Goal: Navigation & Orientation: Find specific page/section

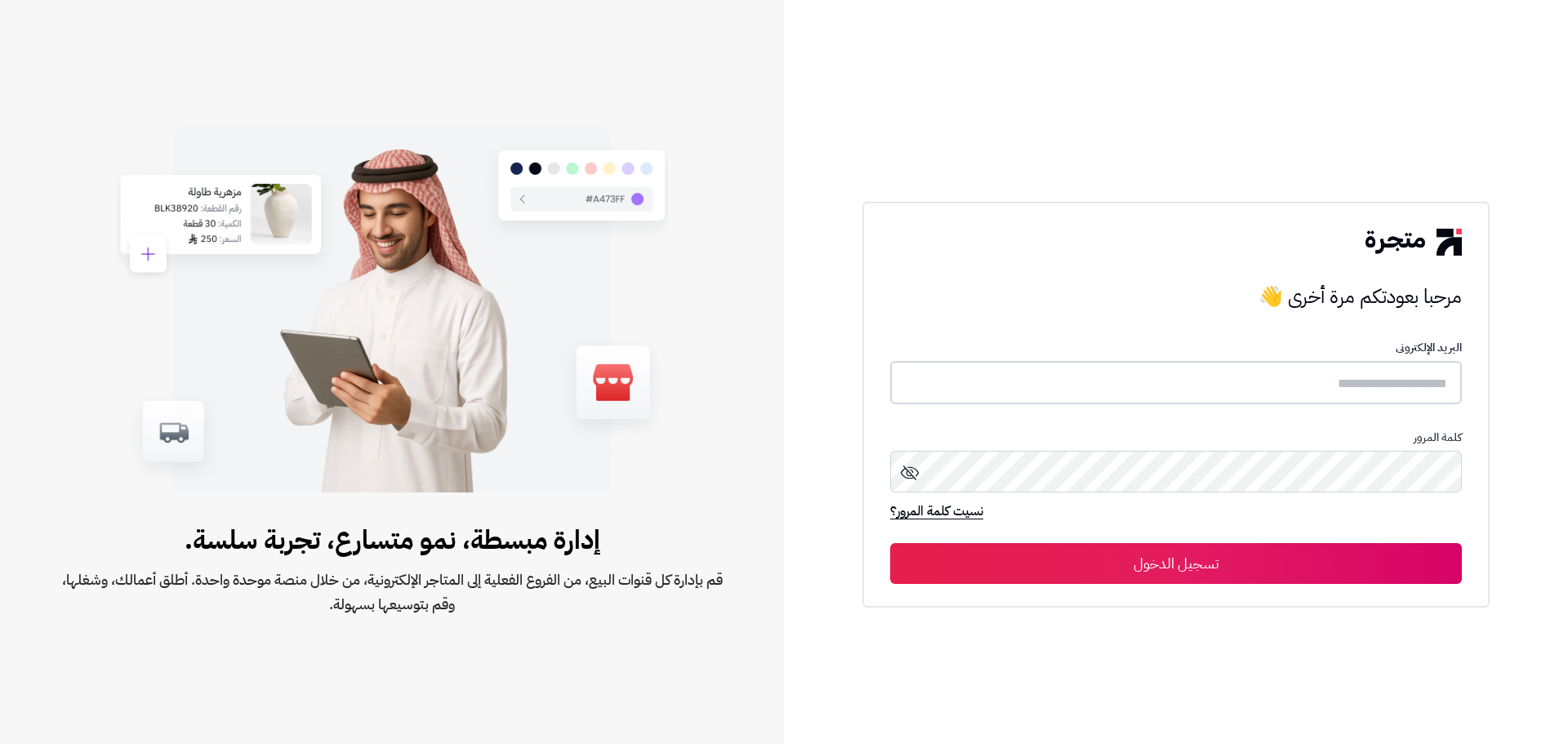
click at [1403, 381] on input "text" at bounding box center [1176, 382] width 572 height 44
paste input "*****"
type input "*****"
click at [1259, 567] on button "تسجيل الدخول" at bounding box center [1176, 563] width 572 height 41
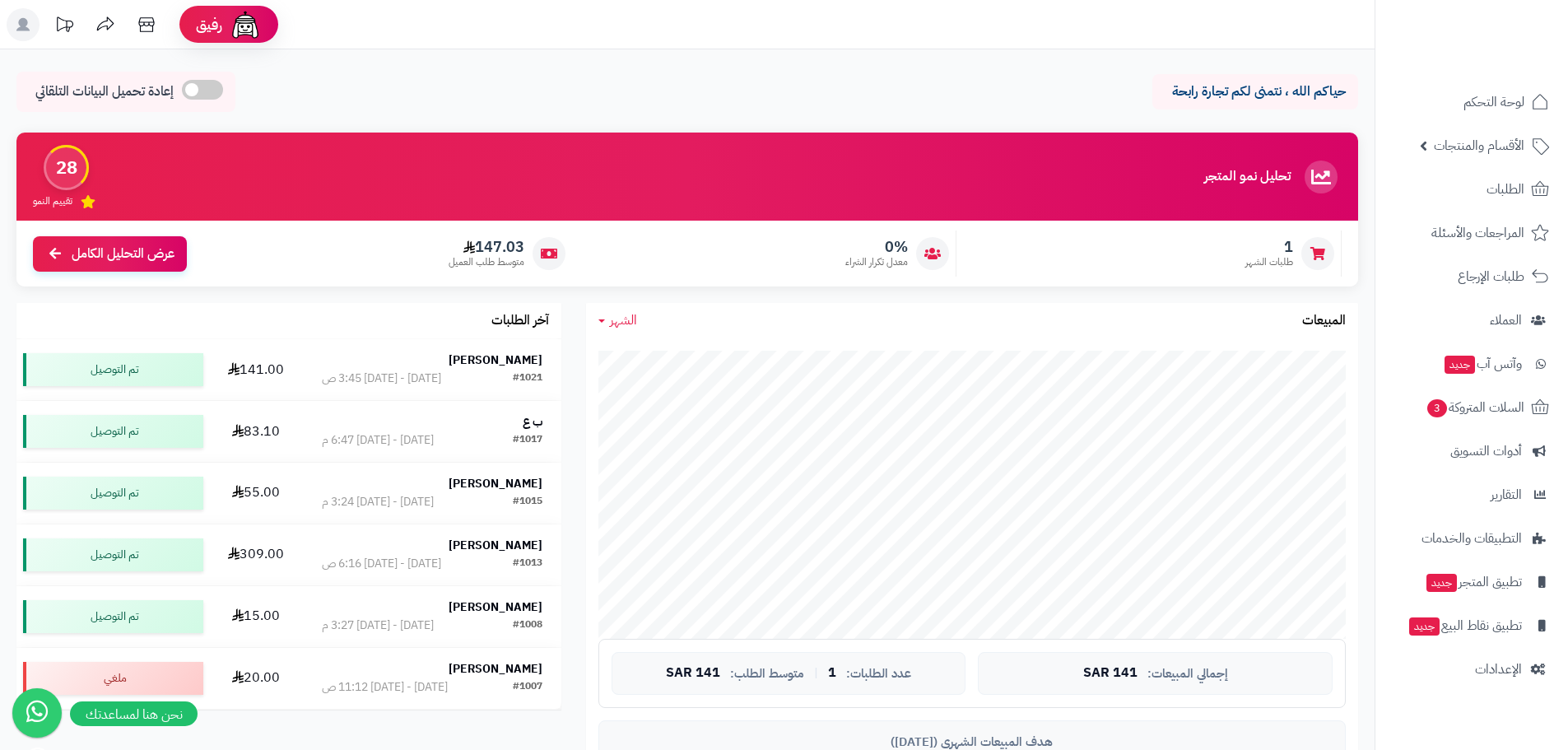
click at [103, 26] on icon at bounding box center [105, 23] width 17 height 14
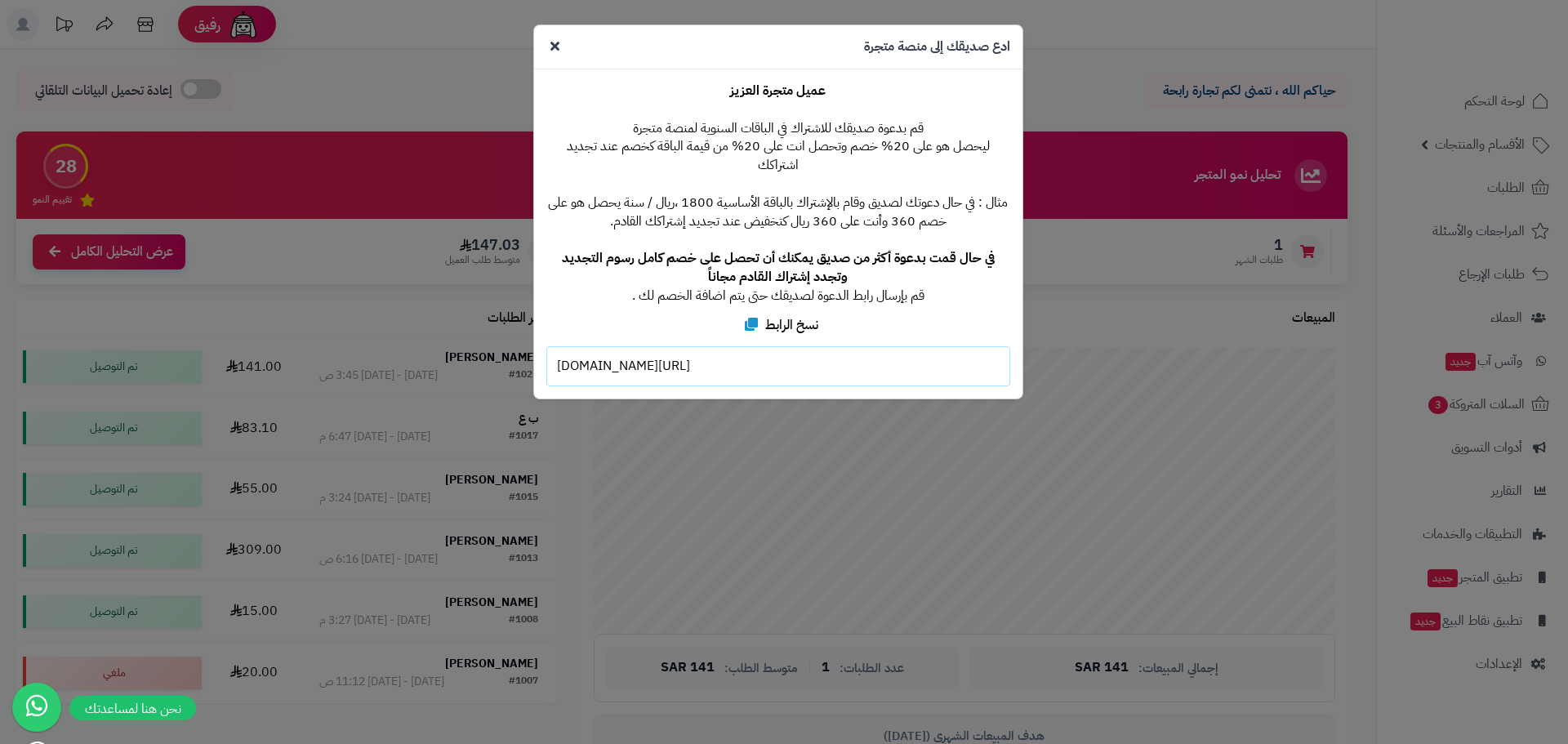
click at [554, 46] on icon at bounding box center [554, 46] width 9 height 13
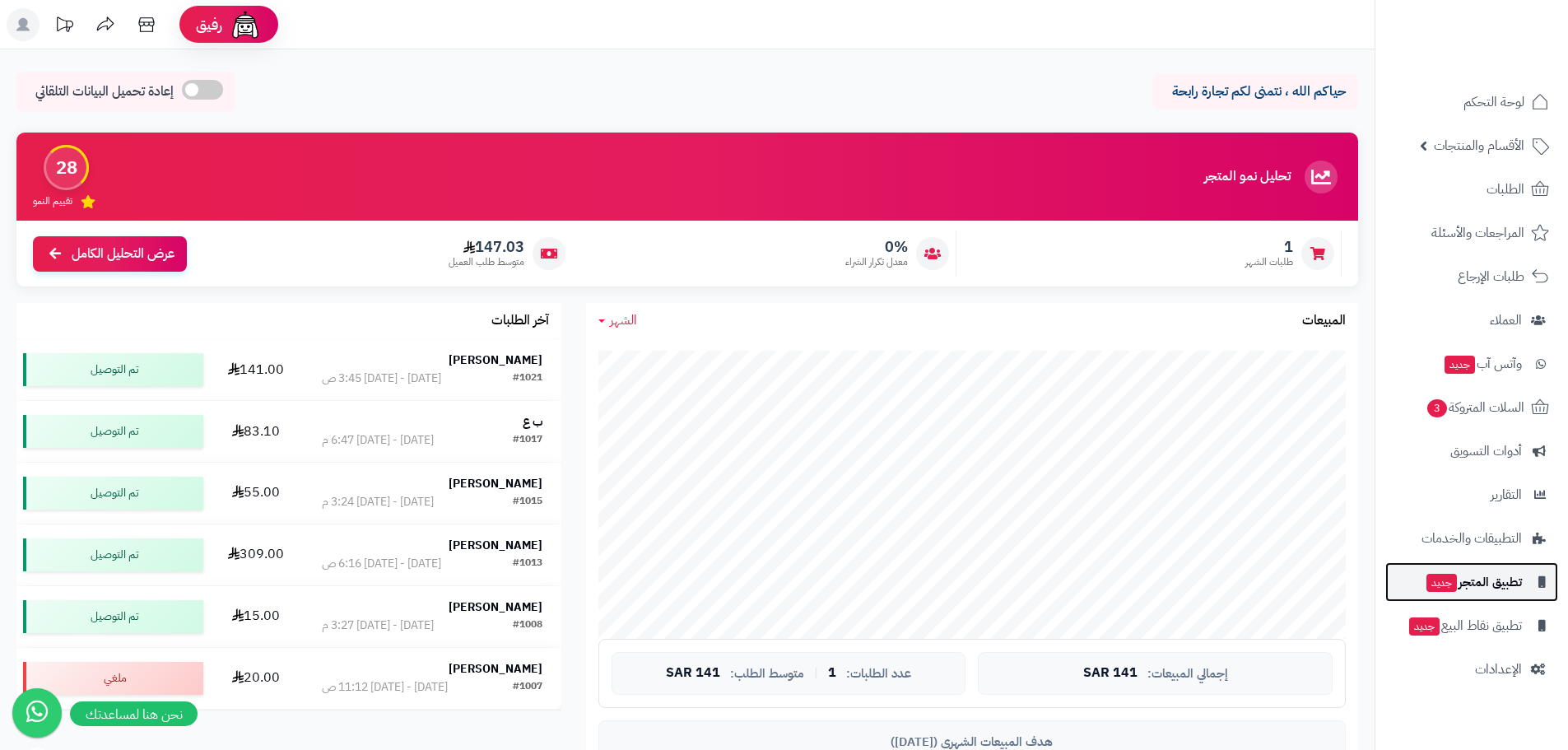
click at [1522, 579] on link "تطبيق المتجر جديد" at bounding box center [1471, 582] width 173 height 40
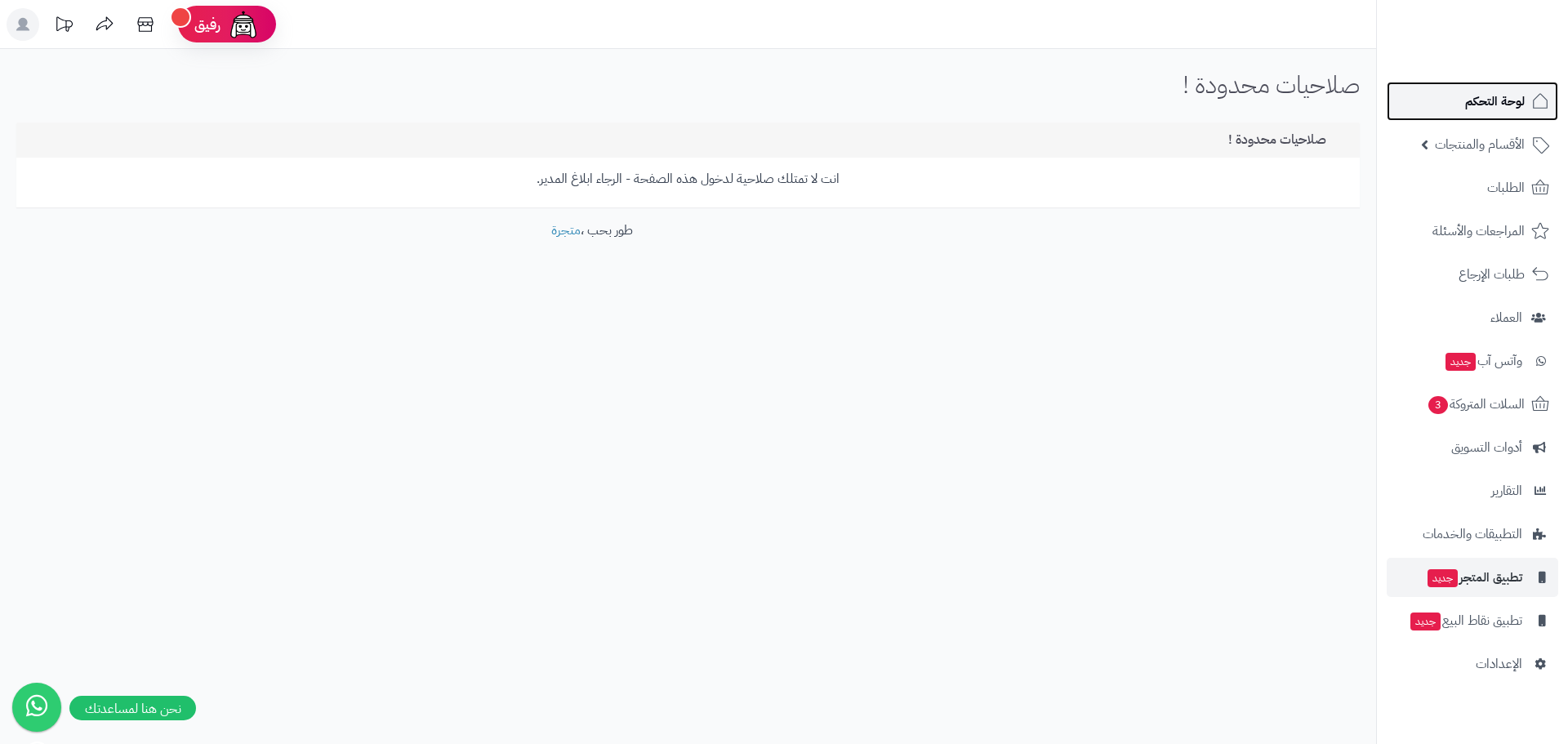
click at [1498, 86] on link "لوحة التحكم" at bounding box center [1472, 101] width 172 height 39
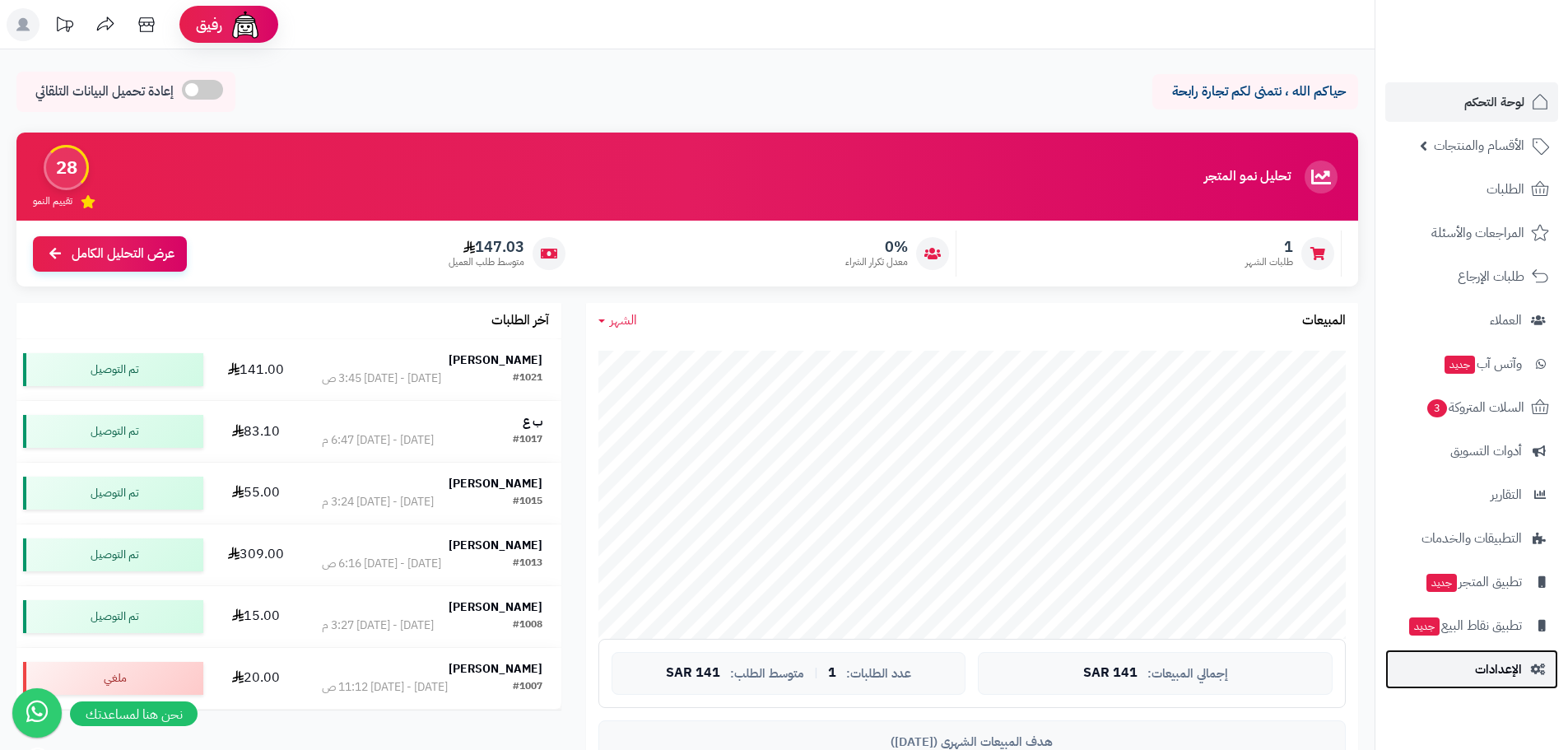
click at [1509, 671] on span "الإعدادات" at bounding box center [1498, 669] width 47 height 23
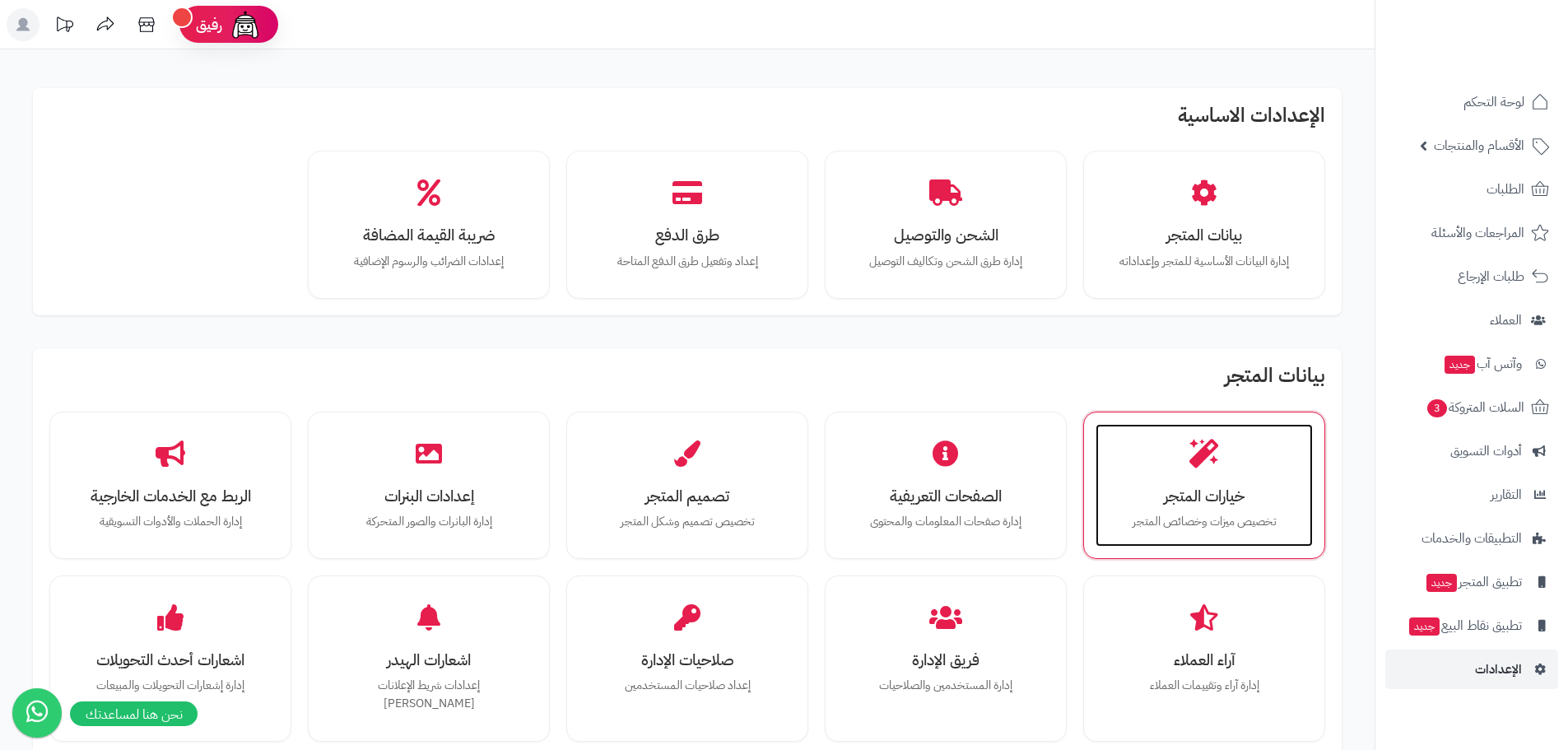
click at [1246, 489] on h3 "خيارات المتجر" at bounding box center [1204, 496] width 185 height 17
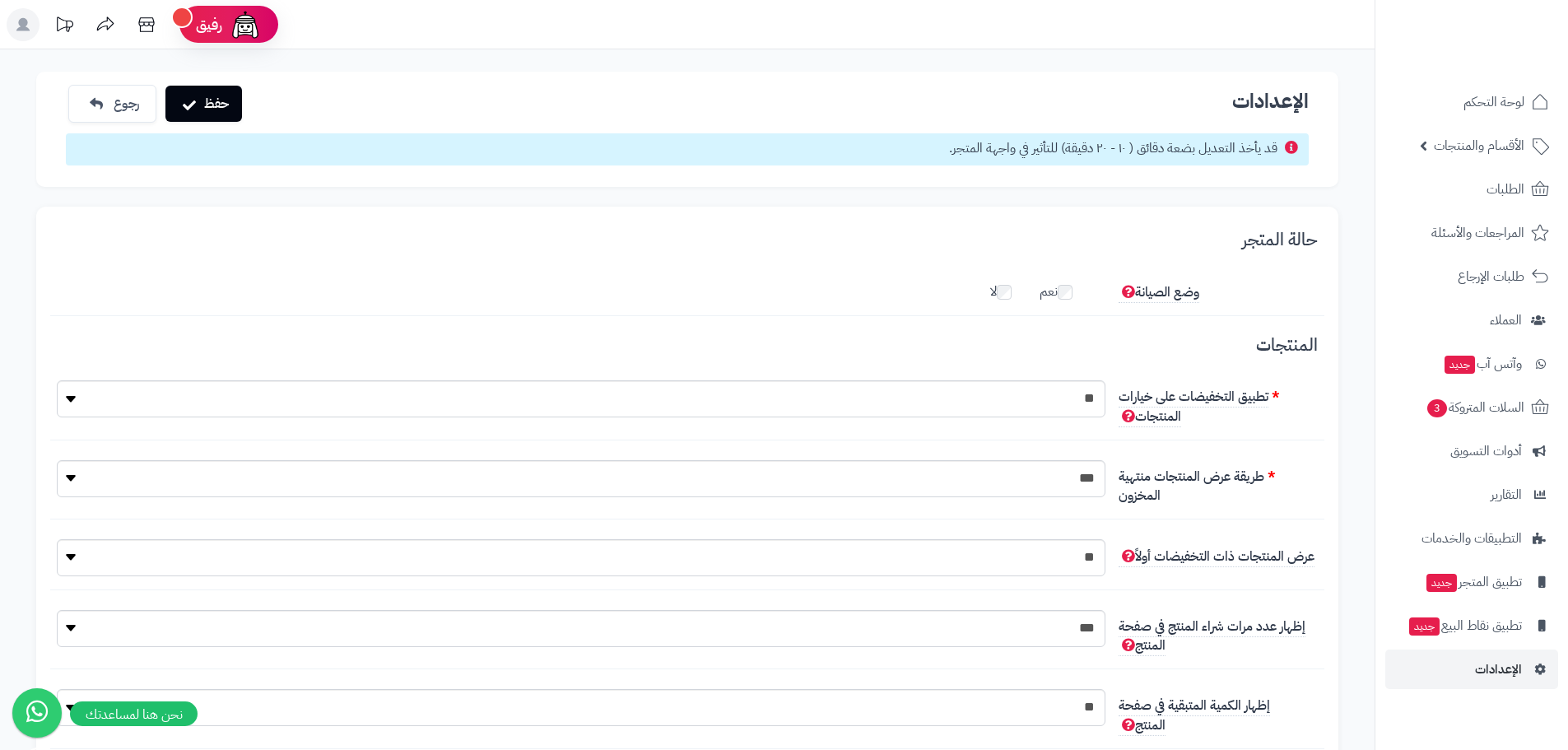
click at [23, 28] on icon at bounding box center [23, 25] width 13 height 13
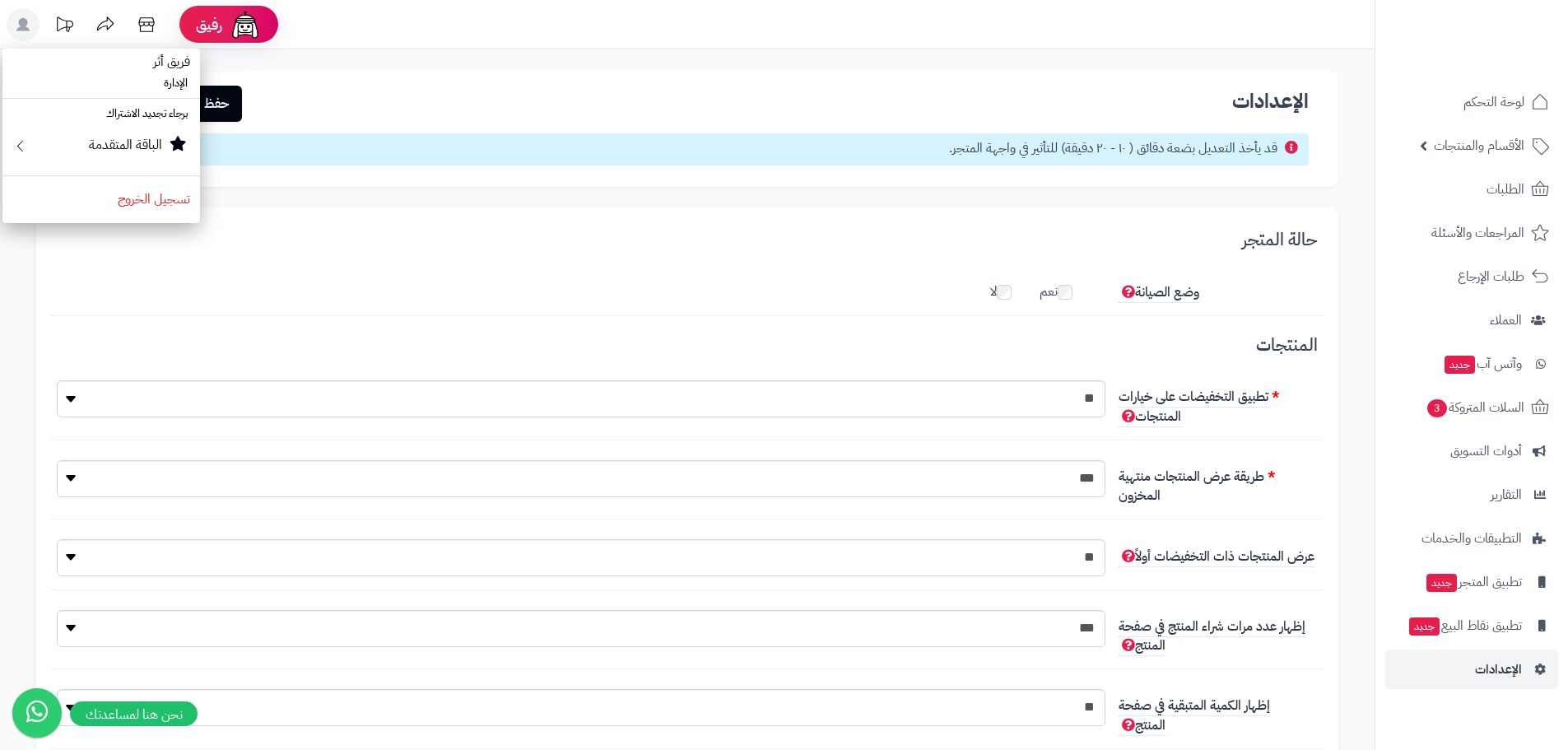
click at [14, 28] on rect at bounding box center [23, 25] width 33 height 33
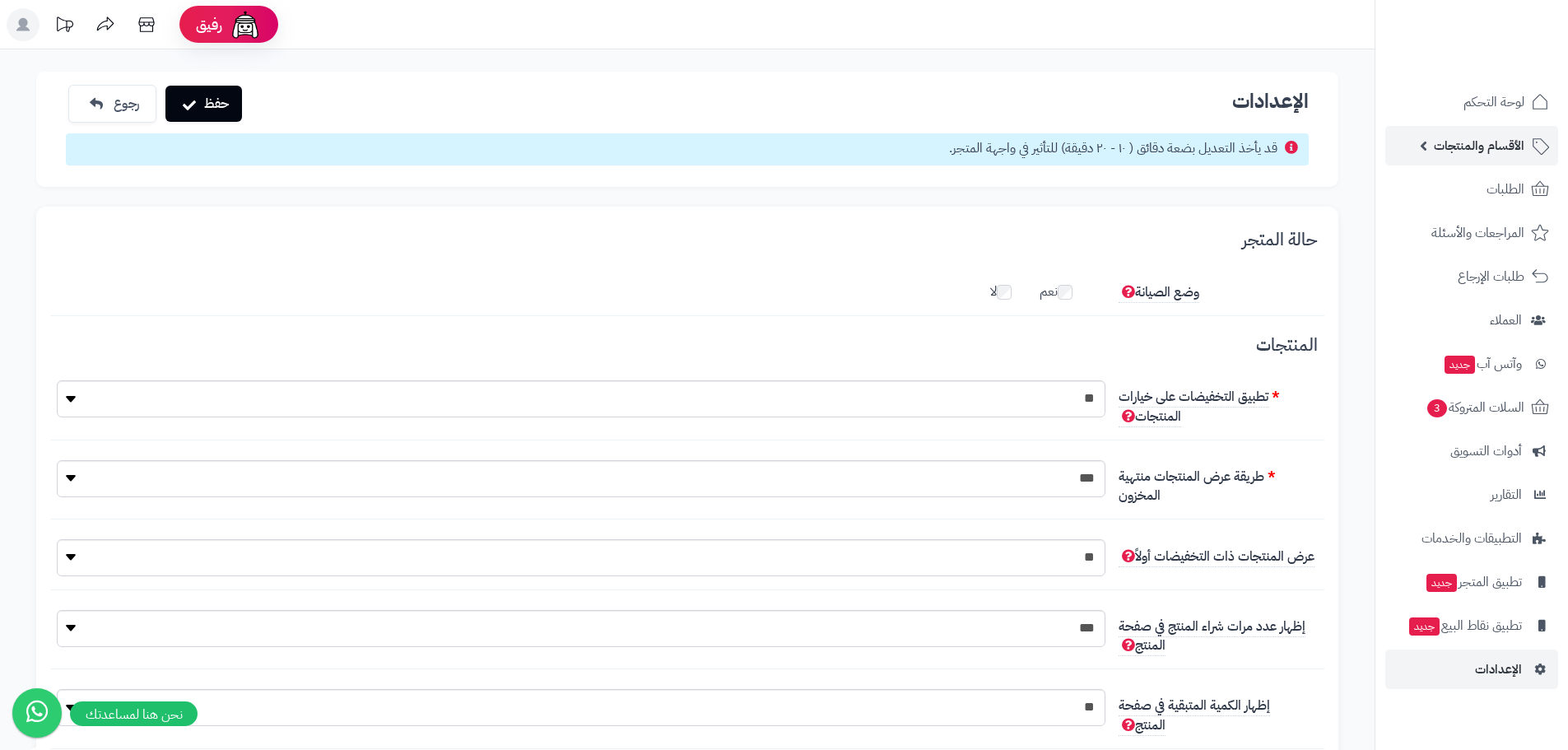
click at [1436, 158] on link "الأقسام والمنتجات" at bounding box center [1471, 146] width 173 height 40
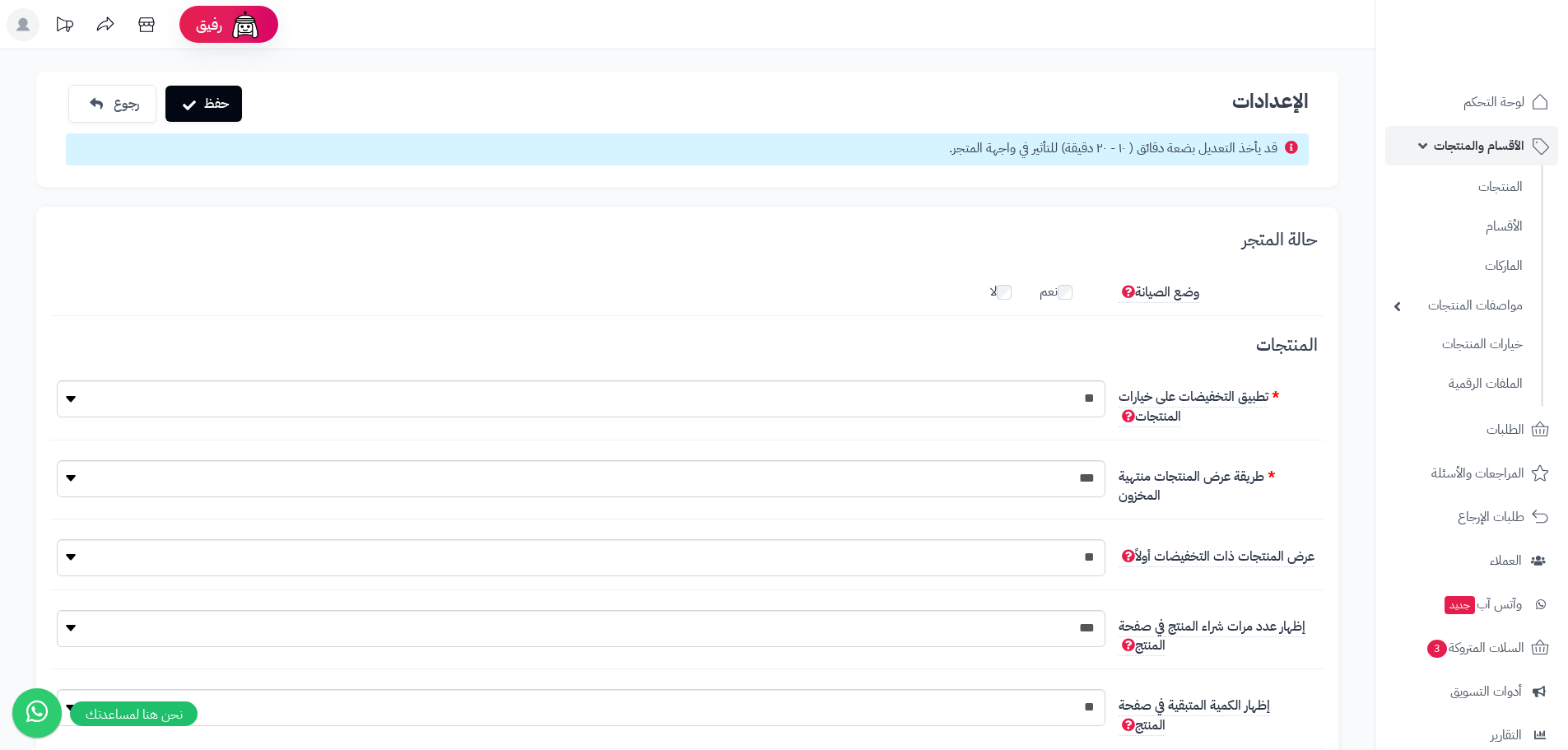
click at [1436, 158] on link "الأقسام والمنتجات" at bounding box center [1471, 146] width 173 height 40
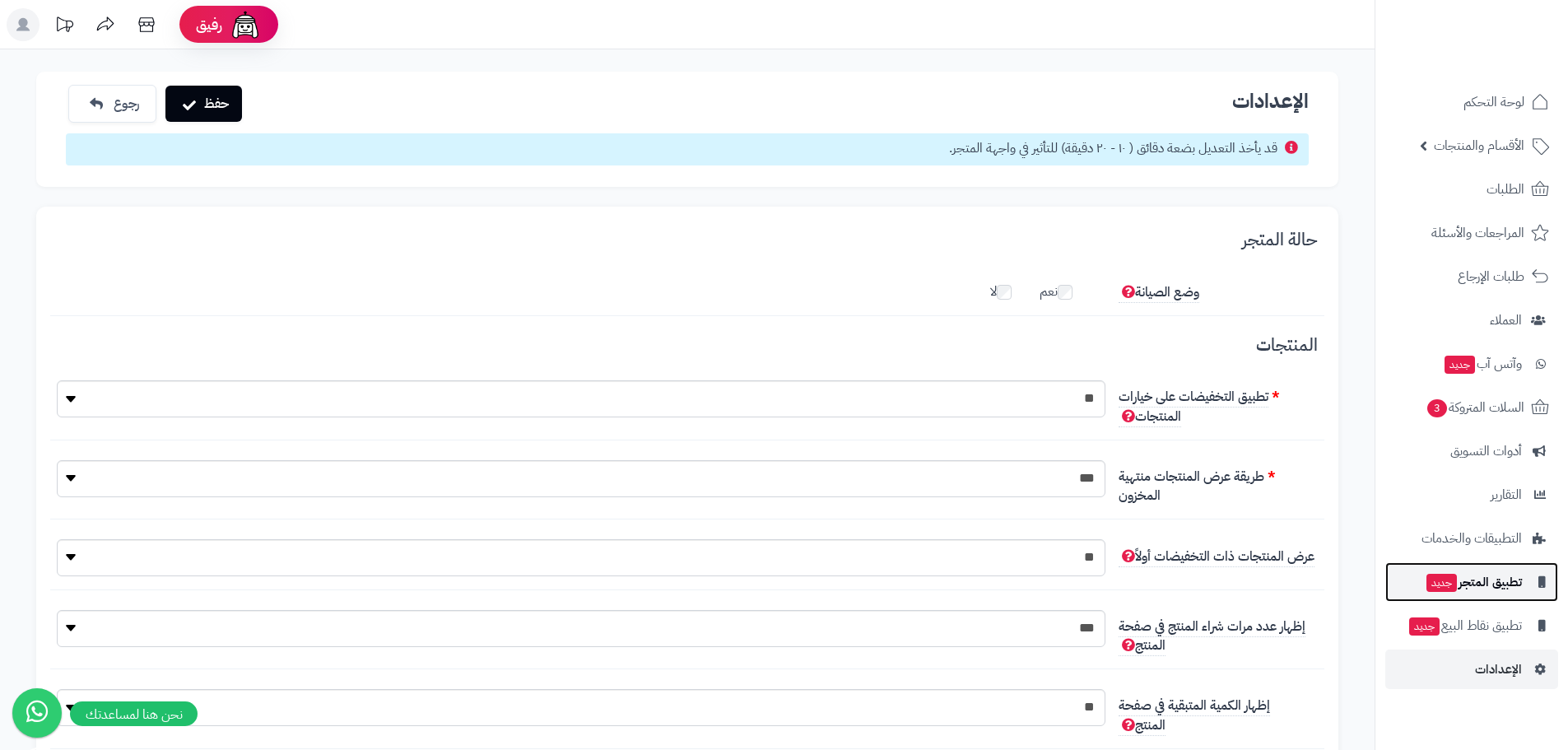
click at [1489, 585] on span "تطبيق المتجر جديد" at bounding box center [1473, 582] width 97 height 23
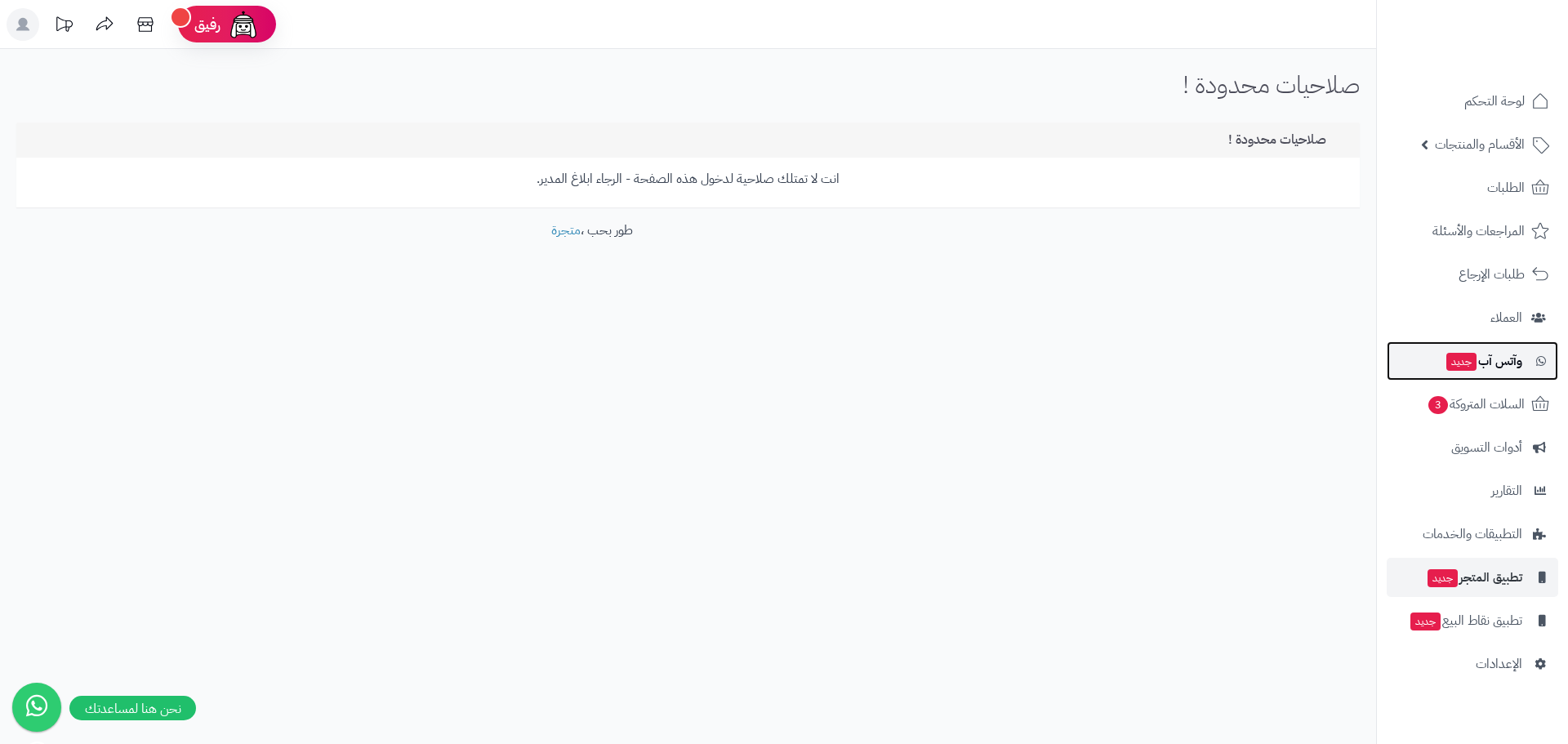
click at [1490, 356] on span "وآتس آب جديد" at bounding box center [1483, 361] width 77 height 23
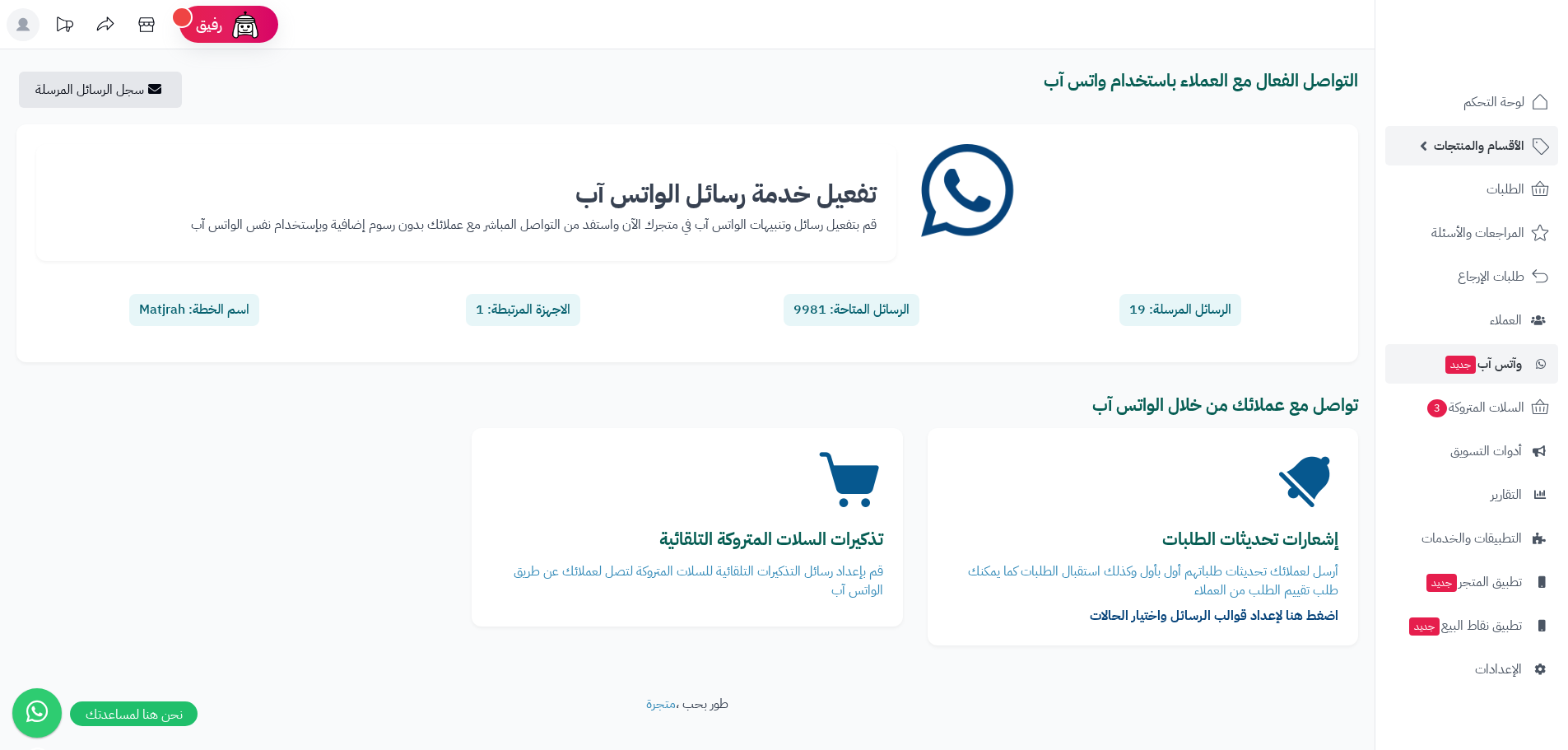
click at [1526, 151] on link "الأقسام والمنتجات" at bounding box center [1471, 146] width 173 height 40
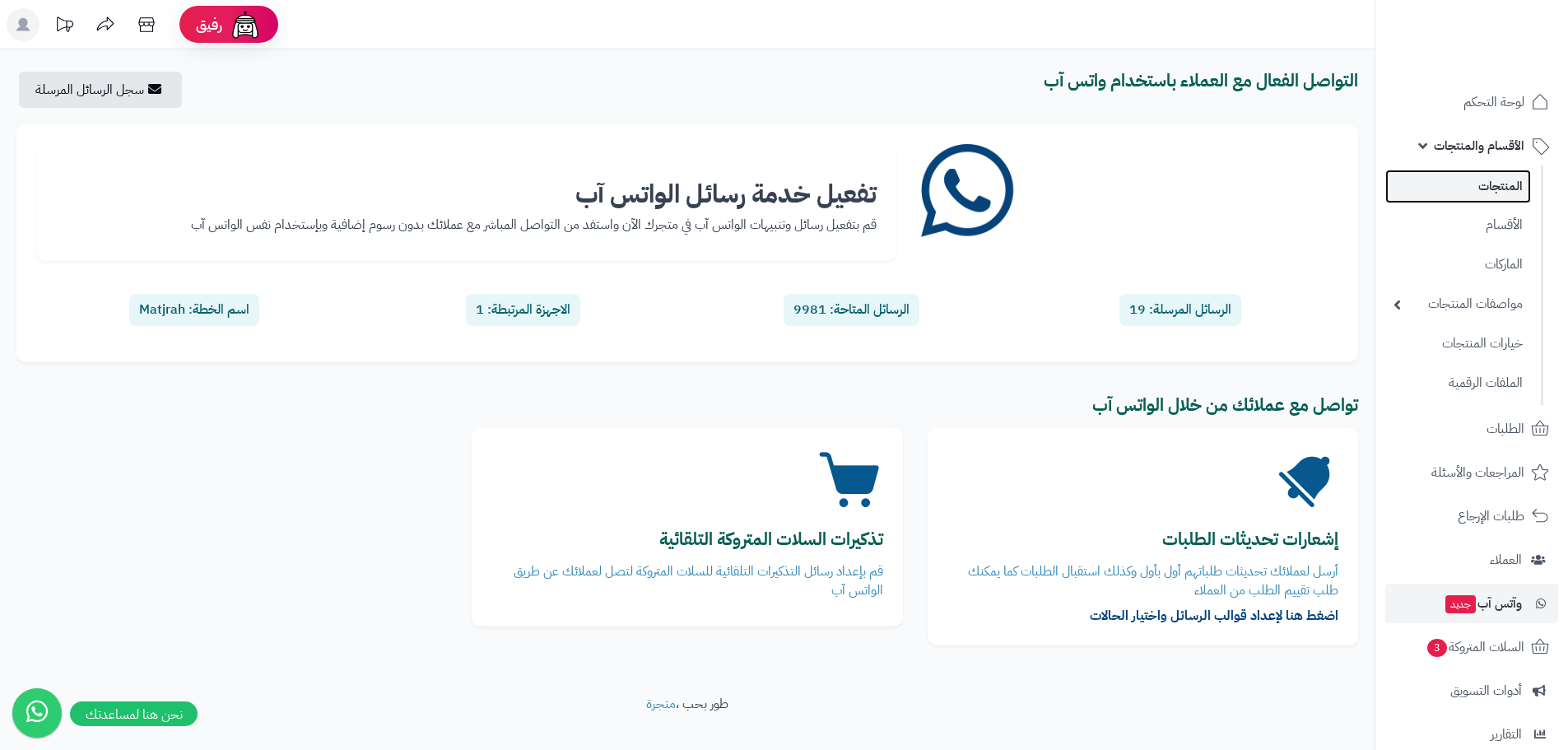
click at [1509, 180] on link "المنتجات" at bounding box center [1458, 186] width 146 height 34
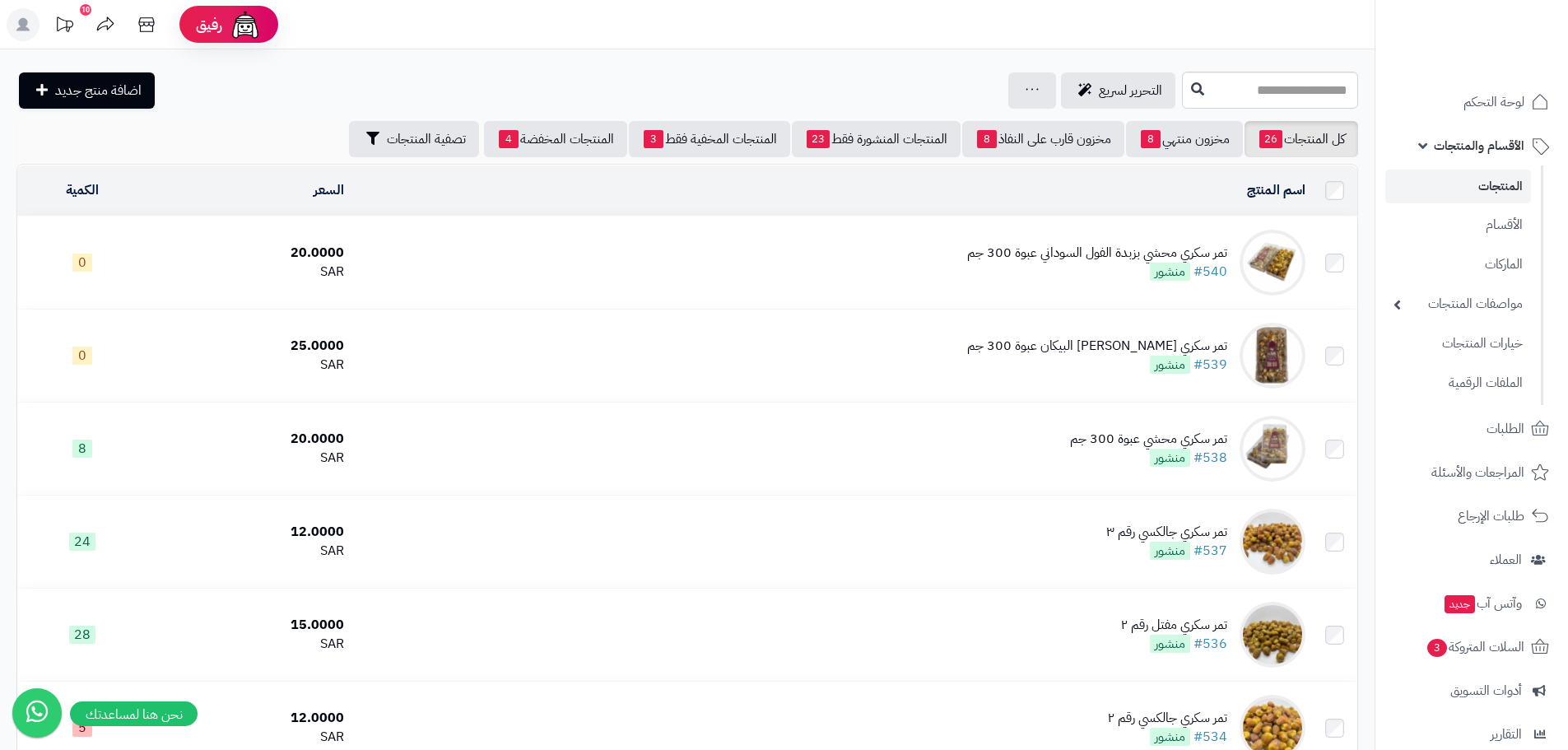
click at [71, 18] on icon at bounding box center [65, 25] width 33 height 33
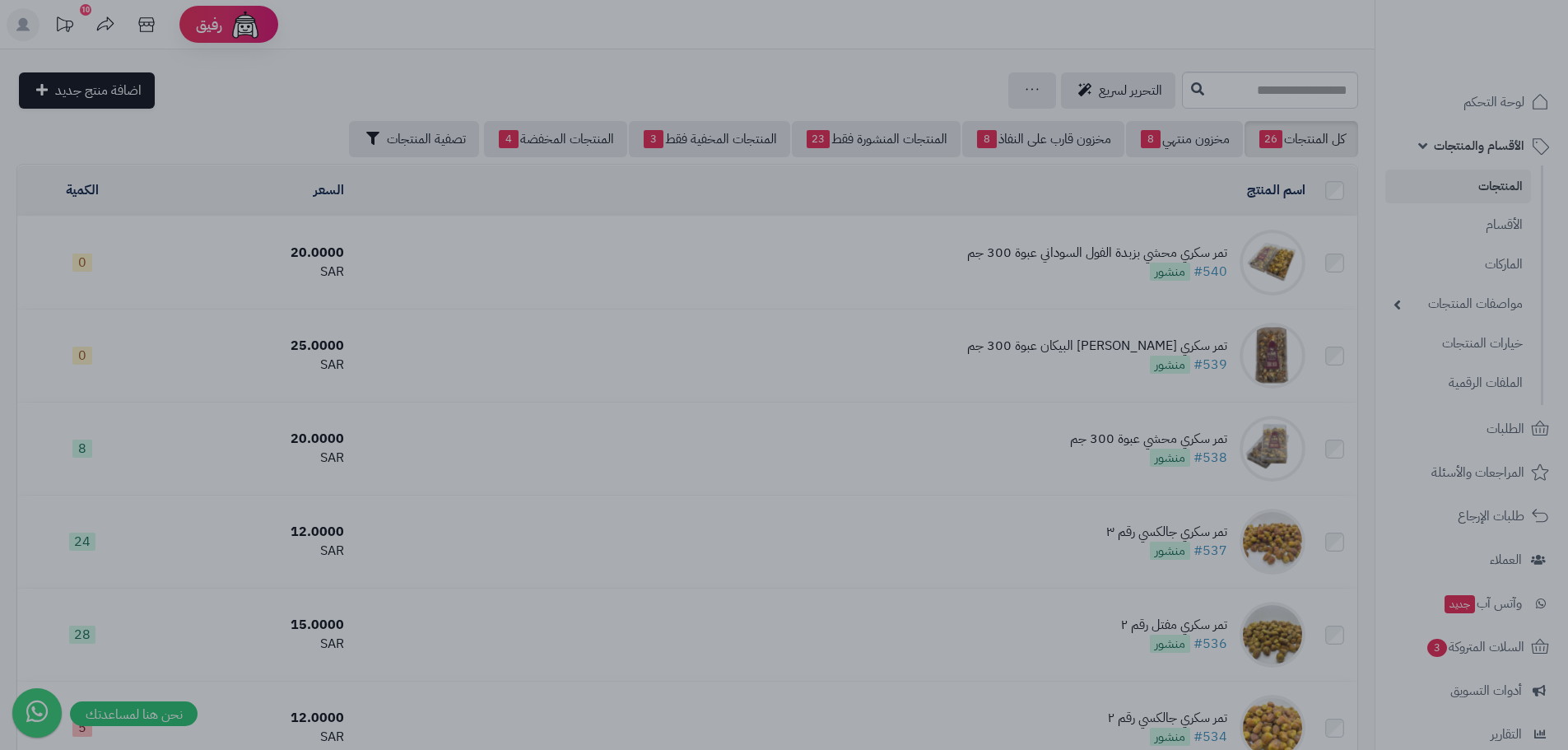
click at [575, 9] on div at bounding box center [784, 375] width 1568 height 750
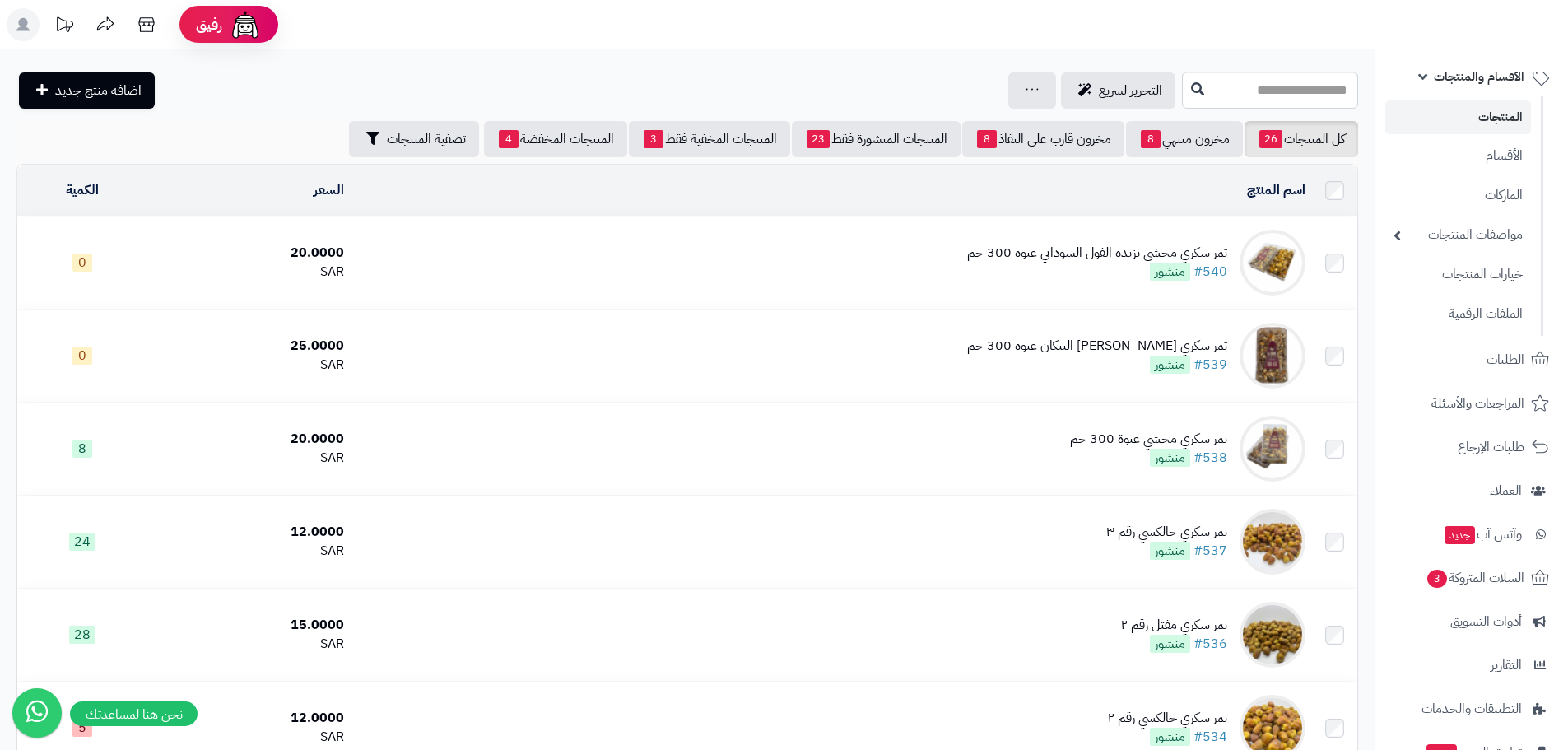
scroll to position [200, 0]
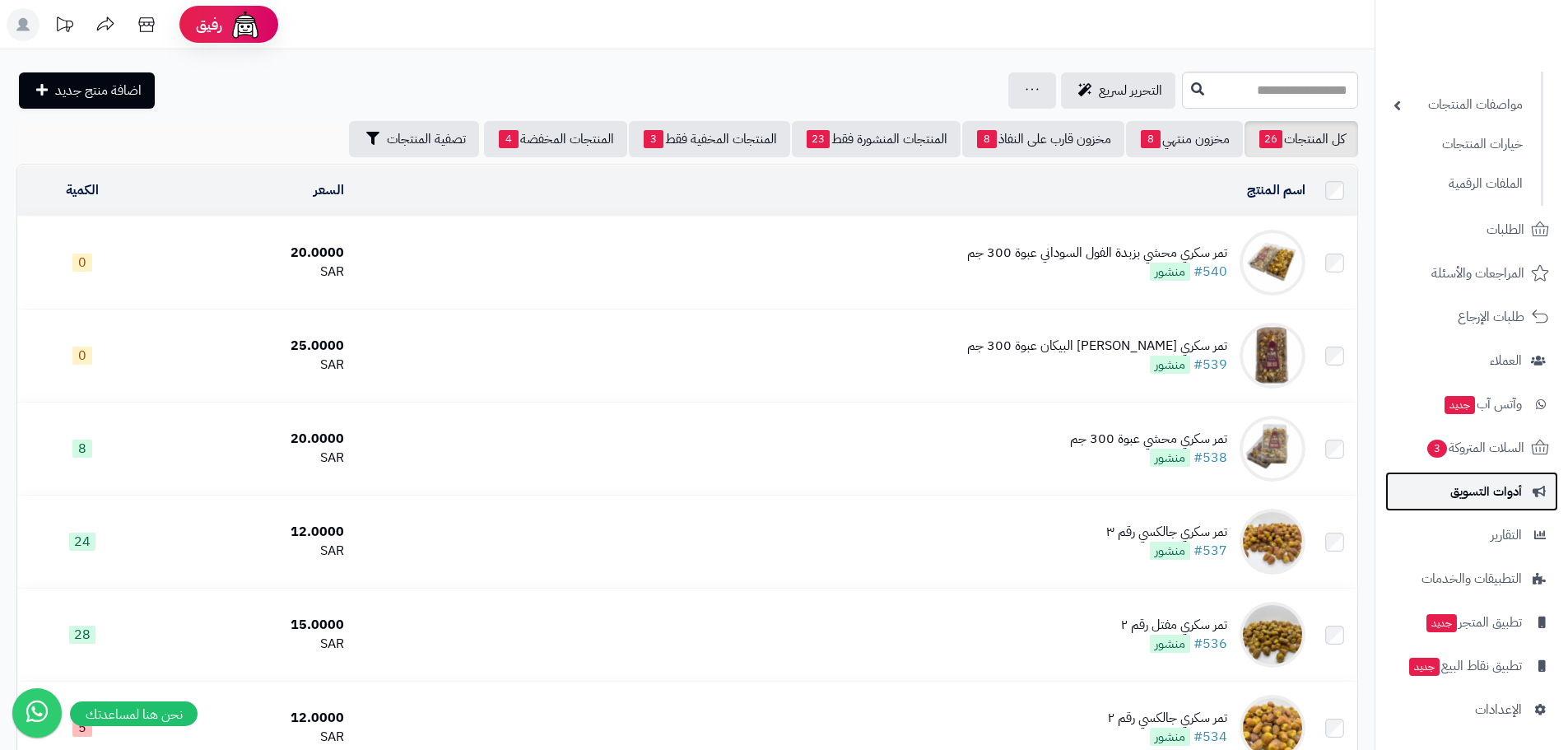
click at [1513, 499] on span "أدوات التسويق" at bounding box center [1486, 492] width 72 height 23
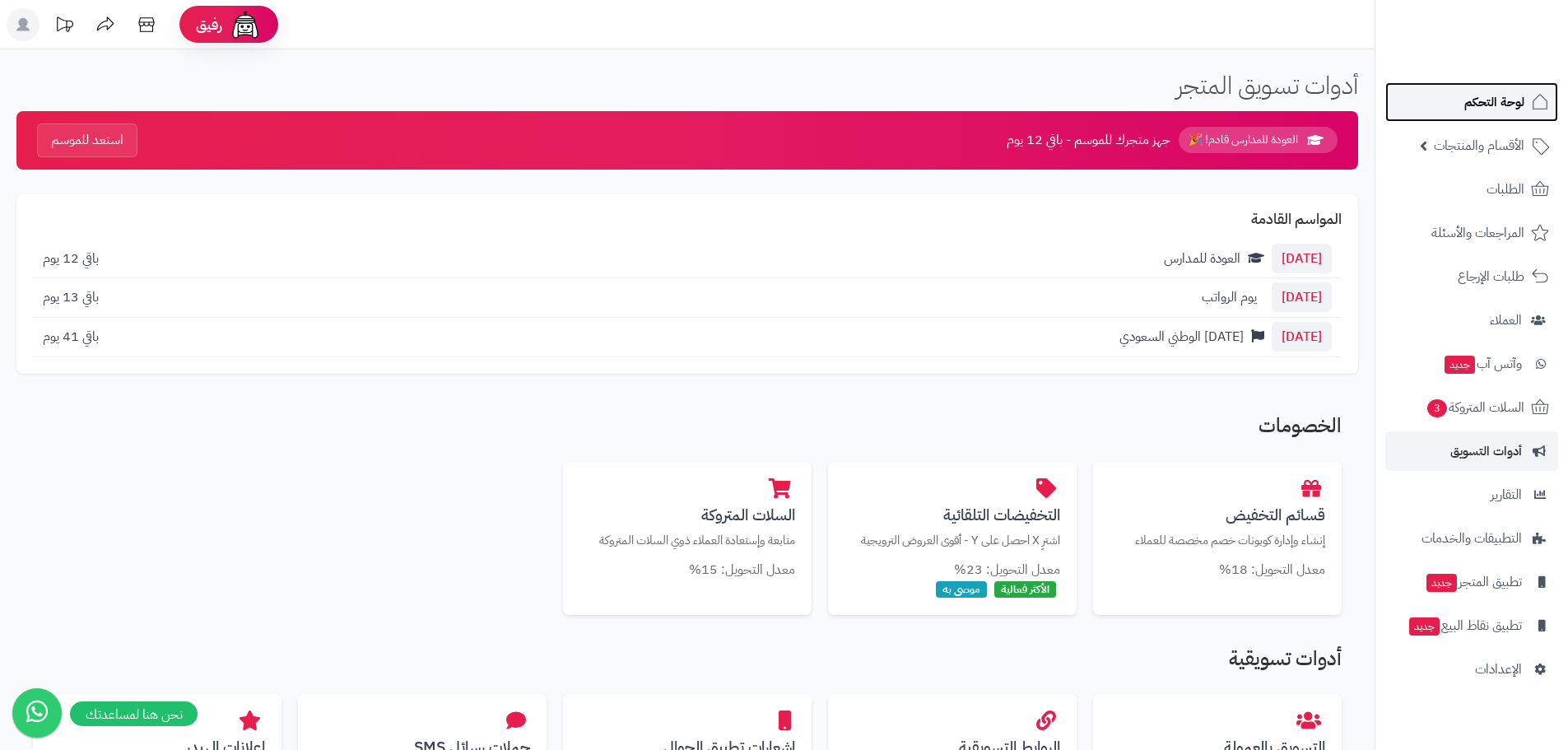
click at [1508, 119] on link "لوحة التحكم" at bounding box center [1471, 102] width 173 height 40
